Goal: Find specific page/section: Find specific page/section

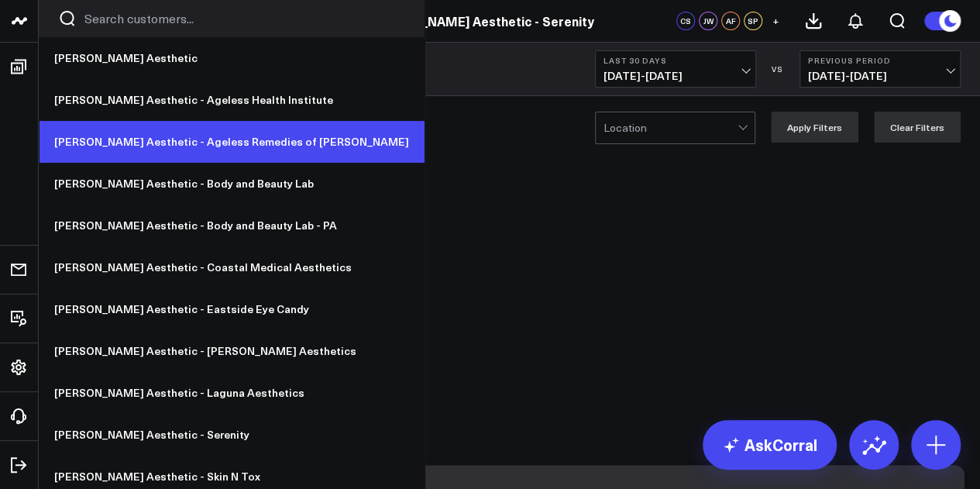
click at [228, 136] on link "[PERSON_NAME] Aesthetic - Ageless Remedies of [PERSON_NAME]" at bounding box center [232, 142] width 386 height 42
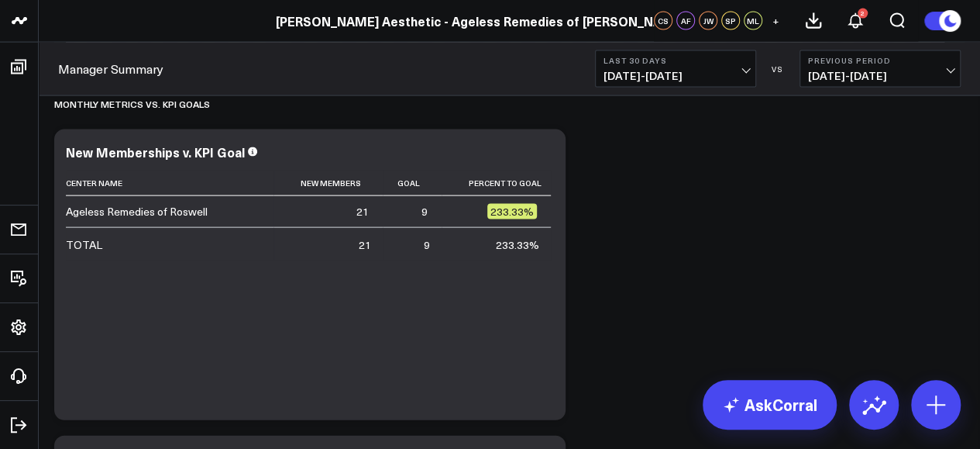
scroll to position [2626, 0]
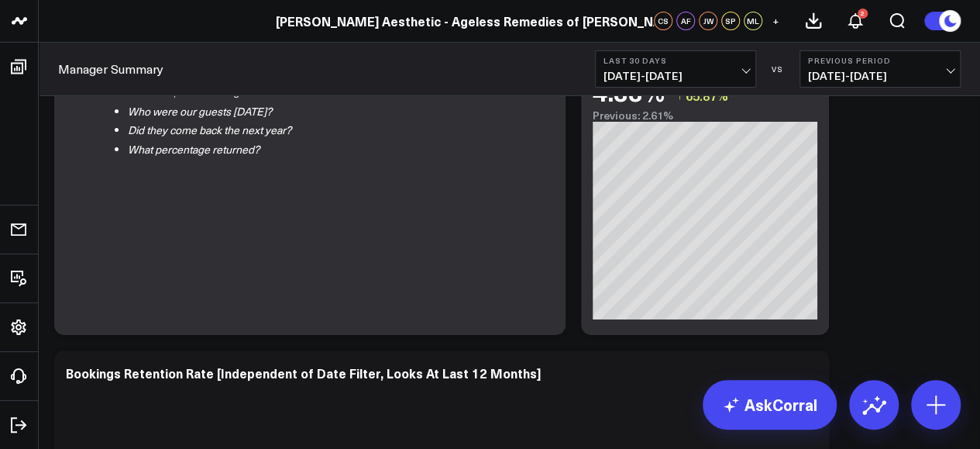
scroll to position [2428, 0]
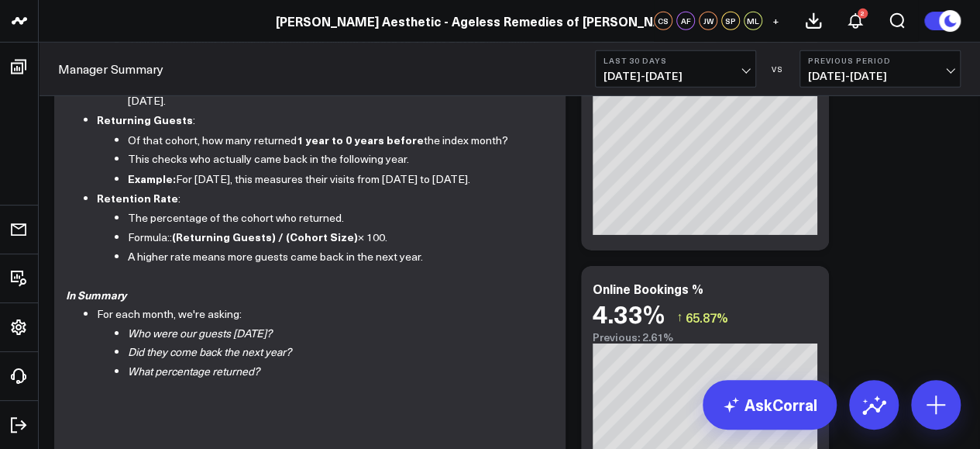
click at [22, 71] on icon at bounding box center [18, 67] width 15 height 15
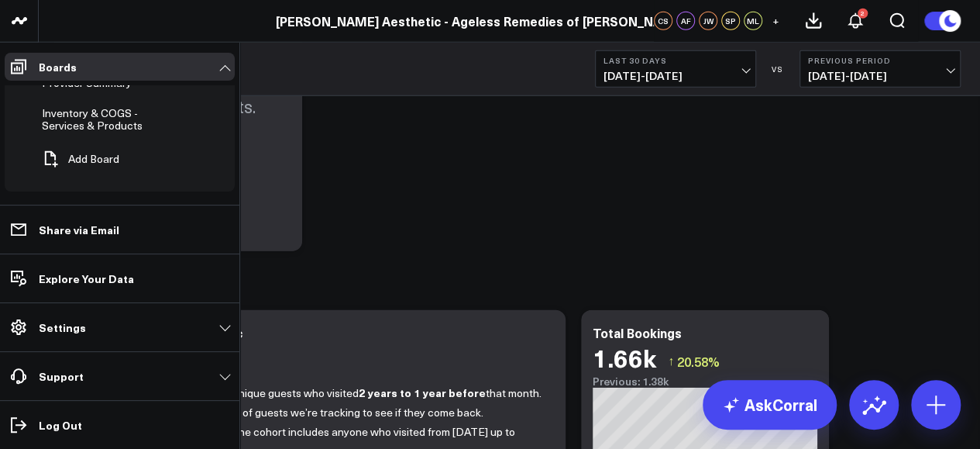
scroll to position [0, 0]
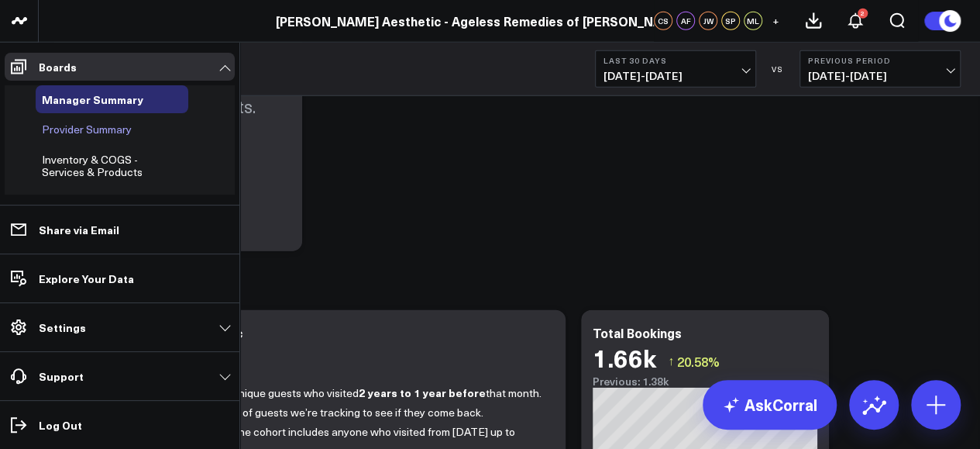
click at [105, 129] on span "Provider Summary" at bounding box center [87, 129] width 90 height 15
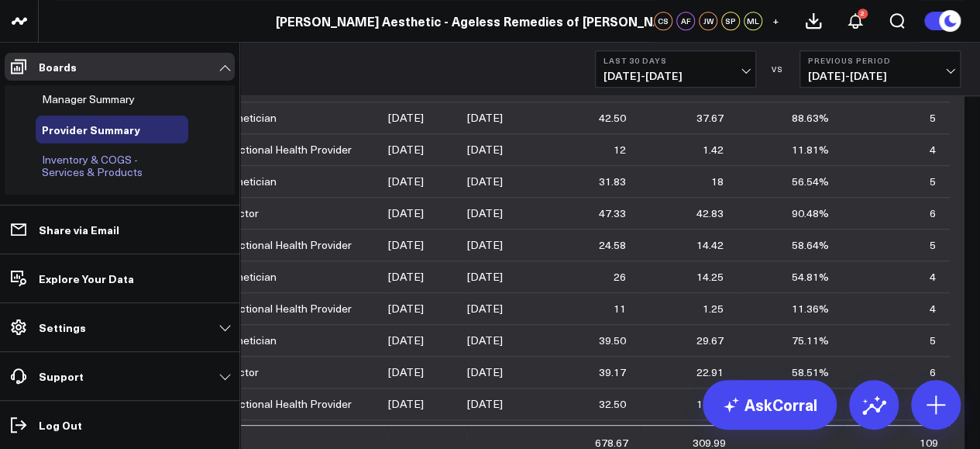
click at [104, 160] on span "Inventory & COGS - Services & Products" at bounding box center [92, 165] width 101 height 27
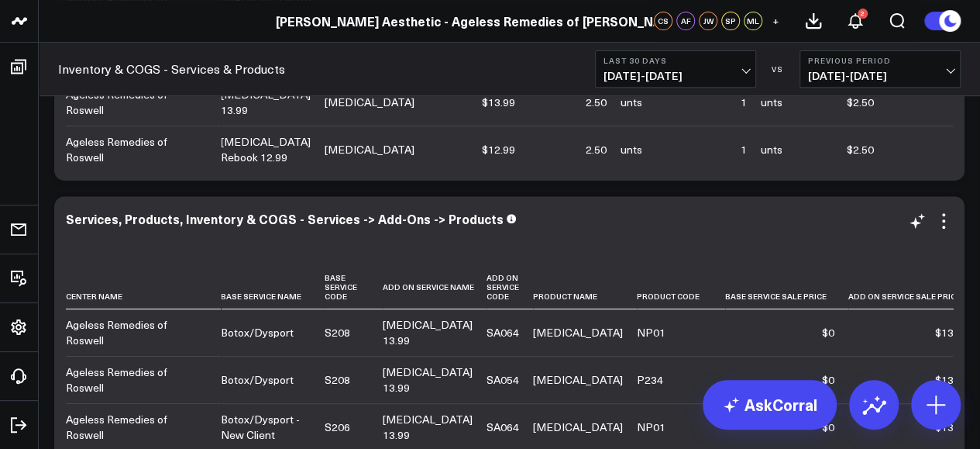
scroll to position [283, 0]
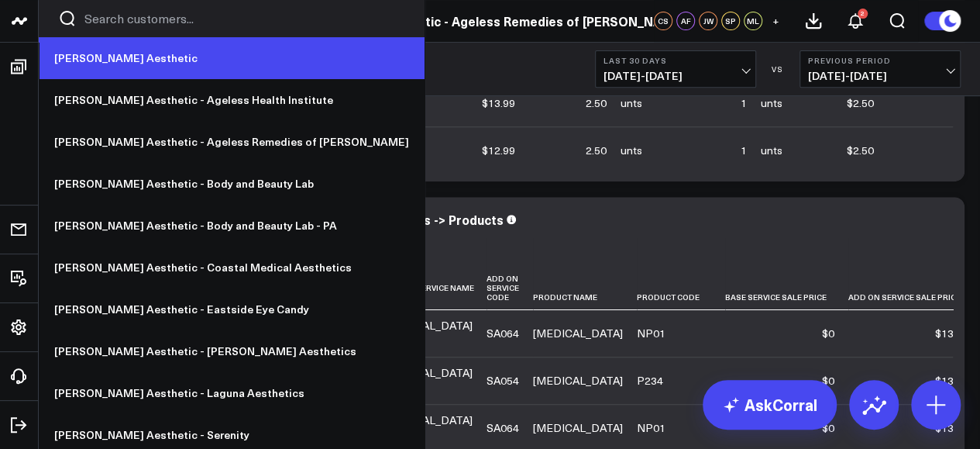
click at [72, 57] on link "[PERSON_NAME] Aesthetic" at bounding box center [232, 58] width 386 height 42
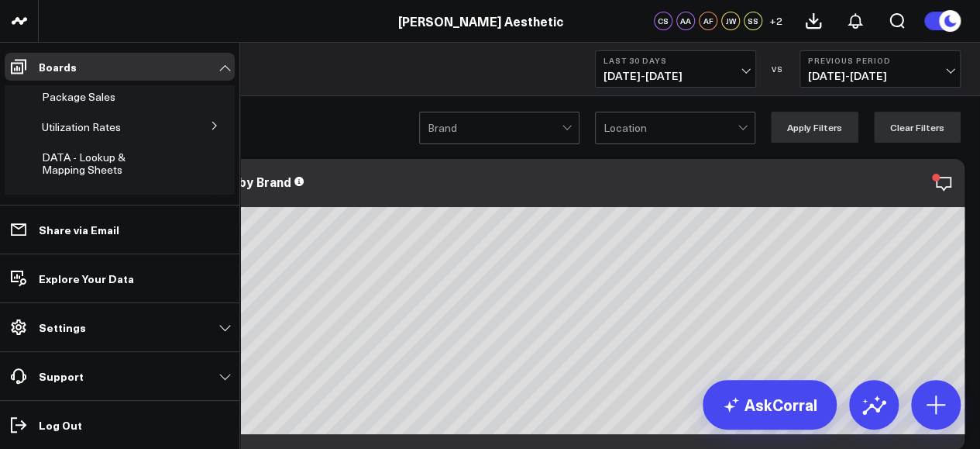
scroll to position [28, 0]
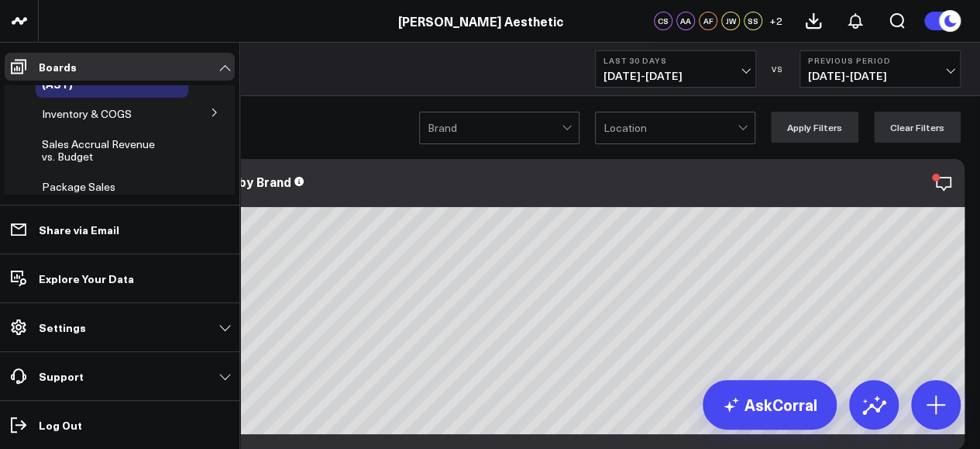
click at [94, 112] on span "Inventory & COGS" at bounding box center [87, 113] width 90 height 15
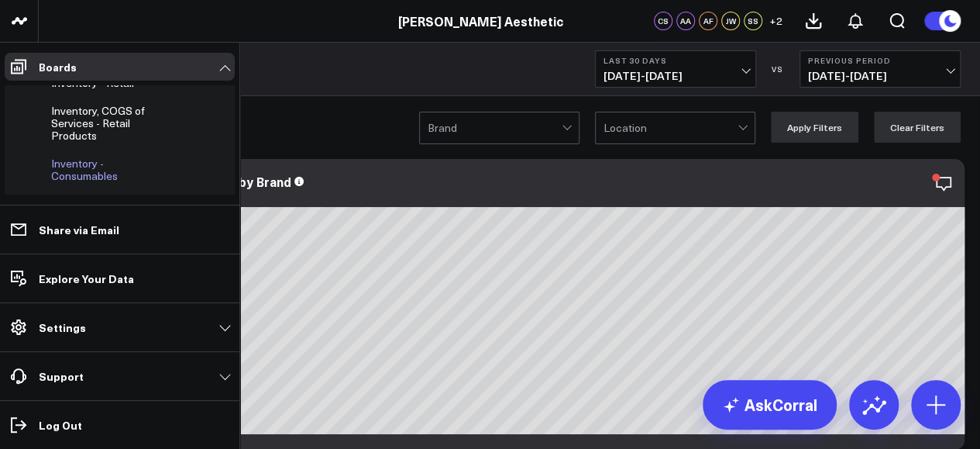
click at [81, 171] on span "Inventory - Consumables" at bounding box center [84, 169] width 67 height 27
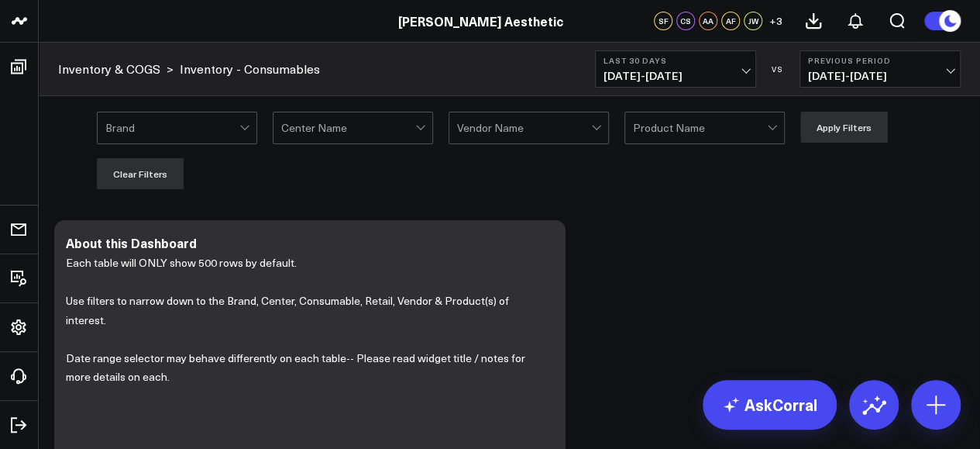
click at [243, 129] on div at bounding box center [245, 127] width 13 height 31
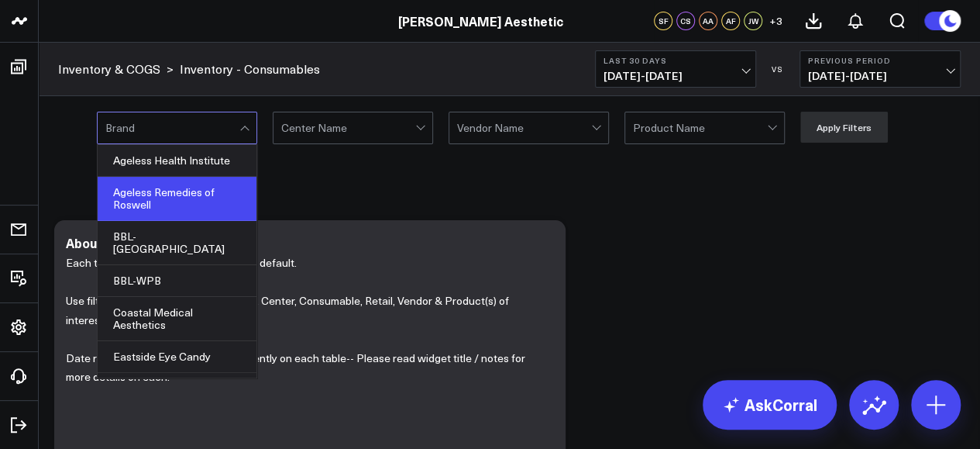
click at [194, 193] on div "Ageless Remedies of Roswell" at bounding box center [177, 199] width 159 height 44
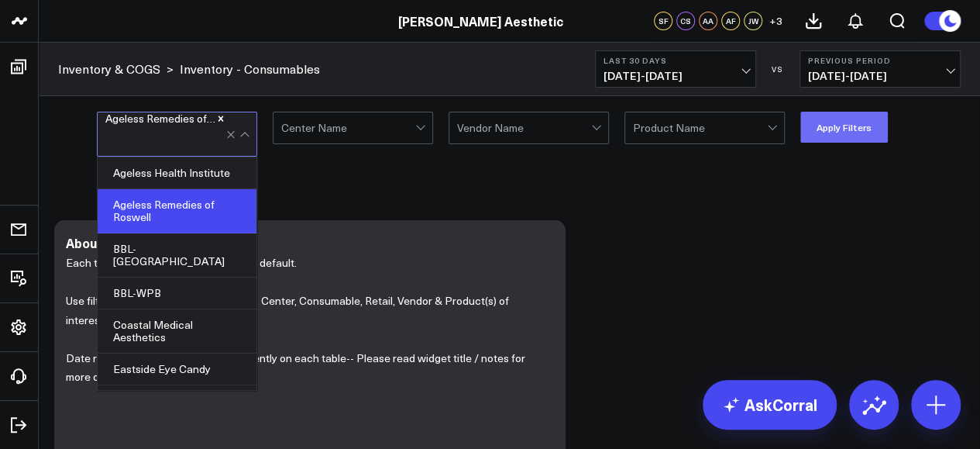
click at [825, 126] on button "Apply Filters" at bounding box center [844, 127] width 88 height 31
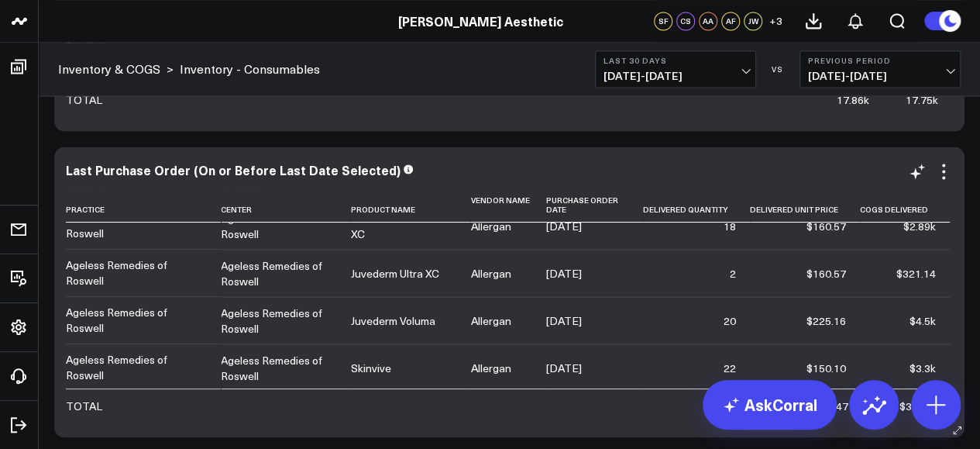
scroll to position [1399, 0]
